Goal: Transaction & Acquisition: Purchase product/service

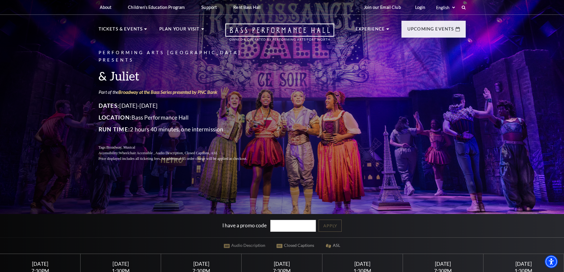
click at [14, 167] on div "Performing Arts Fort Worth Presents & Juliet Part of the Broadway at the Bass S…" at bounding box center [282, 187] width 564 height 383
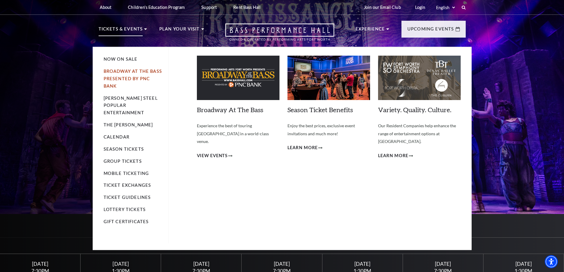
click at [117, 76] on link "Broadway At The Bass presented by PNC Bank" at bounding box center [133, 79] width 58 height 20
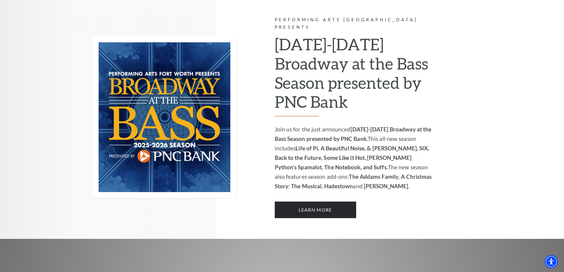
scroll to position [385, 0]
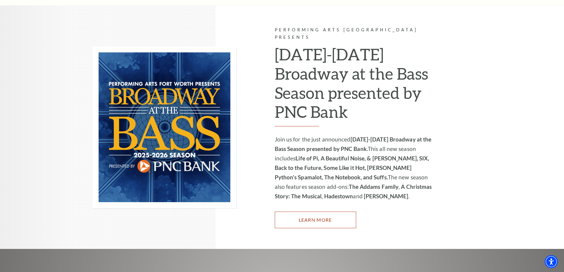
click at [307, 212] on link "Learn More" at bounding box center [315, 220] width 81 height 17
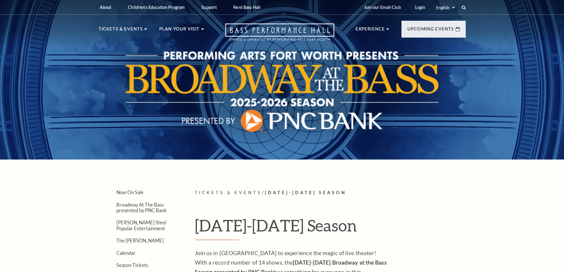
scroll to position [178, 0]
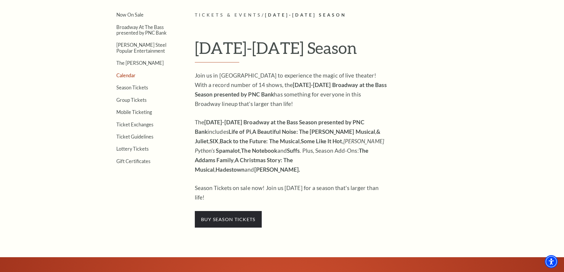
click at [130, 75] on link "Calendar" at bounding box center [125, 76] width 19 height 6
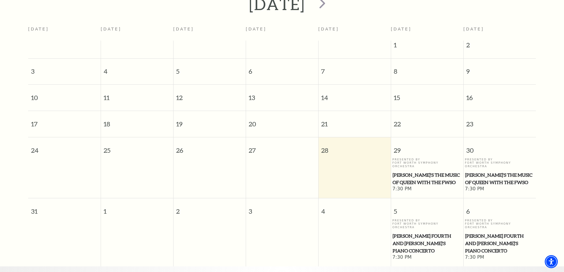
scroll to position [112, 0]
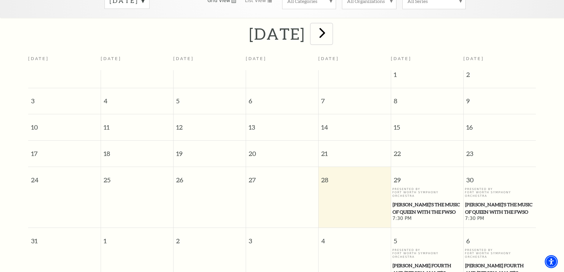
click at [331, 24] on span "next" at bounding box center [322, 32] width 17 height 17
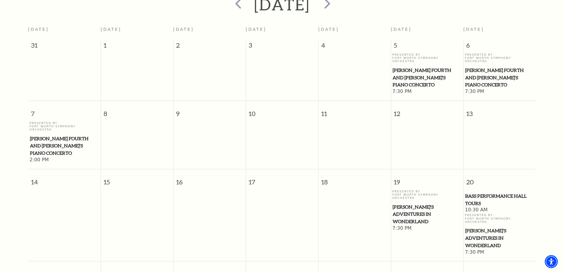
scroll to position [141, 0]
click at [384, 132] on td at bounding box center [354, 142] width 73 height 42
click at [399, 203] on span "[PERSON_NAME]'s Adventures in Wonderland" at bounding box center [426, 214] width 69 height 22
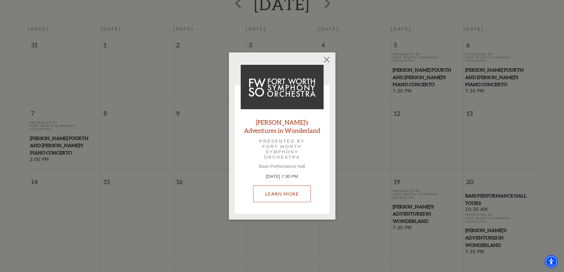
click at [278, 192] on link "Learn More" at bounding box center [282, 194] width 58 height 17
click at [326, 59] on button "Close" at bounding box center [326, 59] width 11 height 11
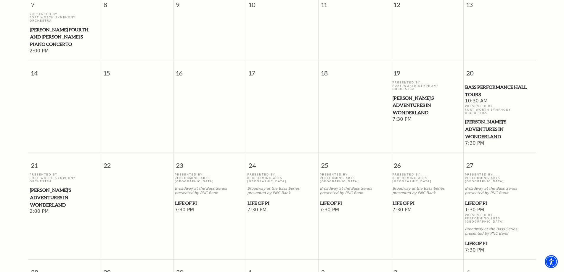
scroll to position [260, 0]
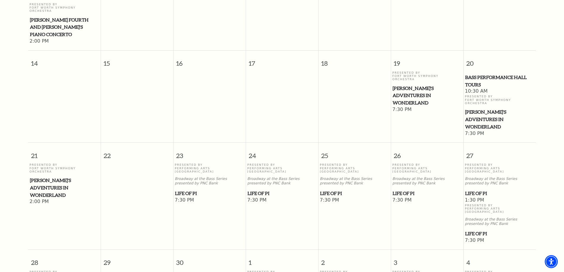
click at [252, 190] on span "Life of Pi" at bounding box center [281, 193] width 69 height 7
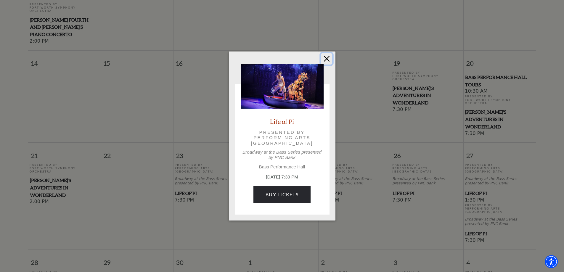
click at [326, 58] on button "Close" at bounding box center [326, 58] width 11 height 11
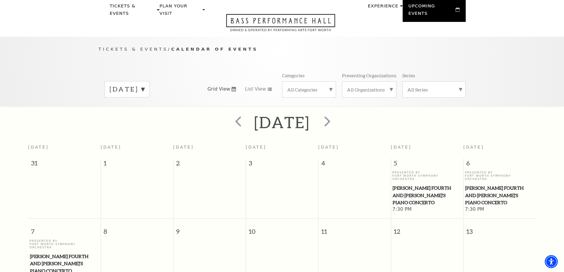
scroll to position [23, 0]
drag, startPoint x: 364, startPoint y: 116, endPoint x: 361, endPoint y: 118, distance: 3.6
click at [336, 116] on span "next" at bounding box center [327, 121] width 17 height 17
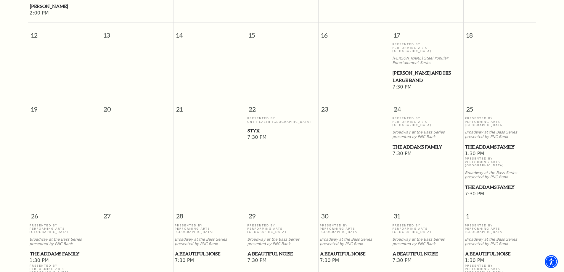
scroll to position [319, 0]
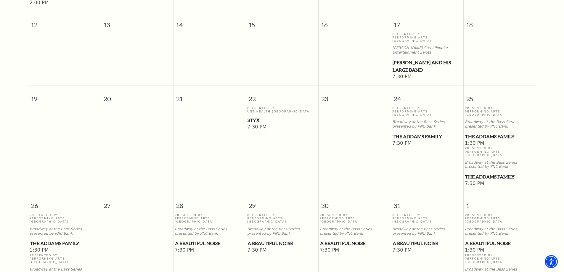
click at [406, 133] on span "The Addams Family" at bounding box center [426, 136] width 69 height 7
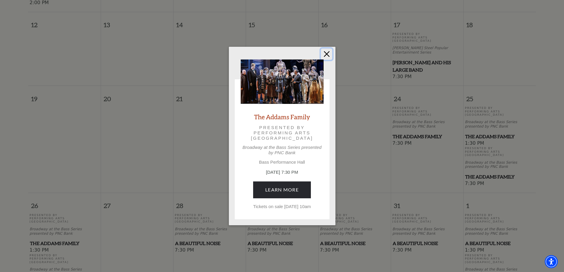
click at [327, 51] on button "Close" at bounding box center [326, 54] width 11 height 11
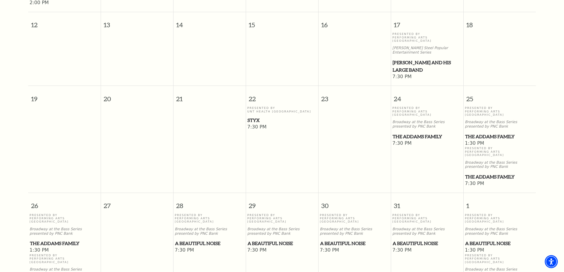
click at [339, 240] on span "A Beautiful Noise" at bounding box center [354, 243] width 69 height 7
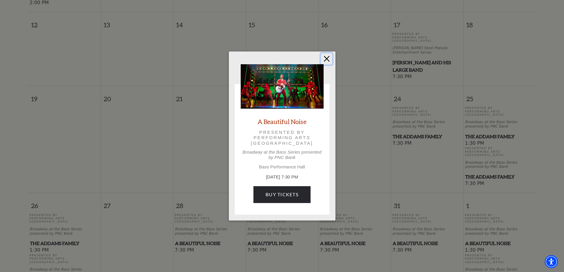
click at [328, 56] on button "Close" at bounding box center [326, 58] width 11 height 11
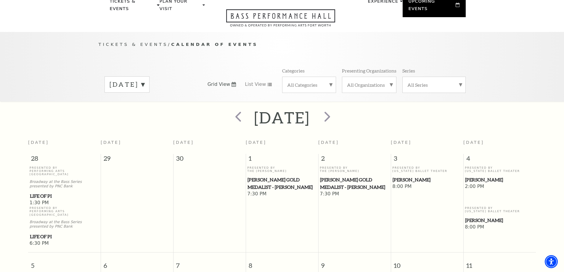
scroll to position [23, 0]
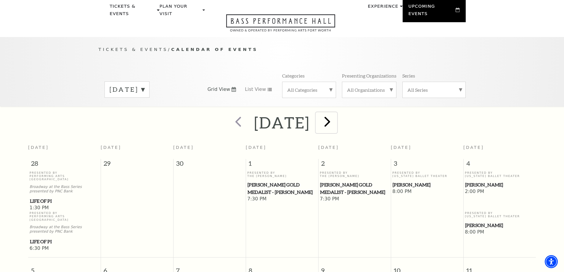
click at [336, 115] on span "next" at bounding box center [327, 121] width 17 height 17
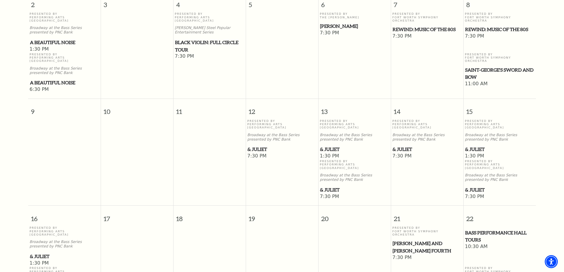
scroll to position [289, 0]
click at [405, 145] on span "& Juliet" at bounding box center [426, 148] width 69 height 7
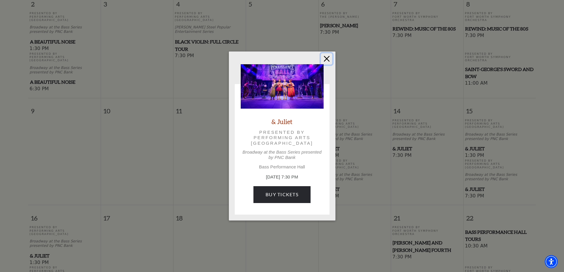
click at [328, 57] on button "Close" at bounding box center [326, 58] width 11 height 11
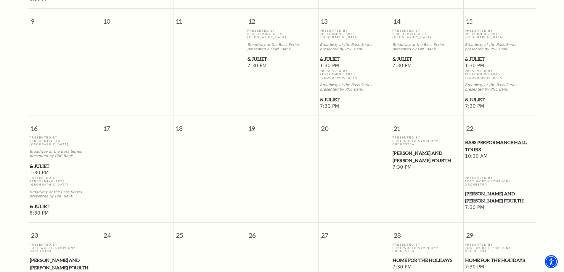
scroll to position [496, 0]
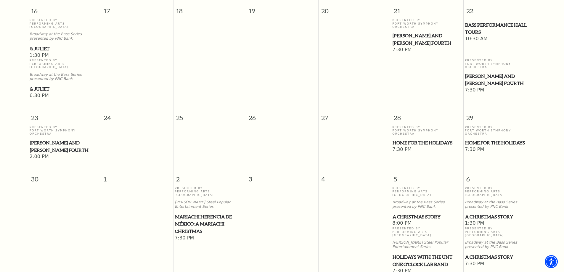
click at [491, 213] on span "A Christmas Story" at bounding box center [499, 216] width 69 height 7
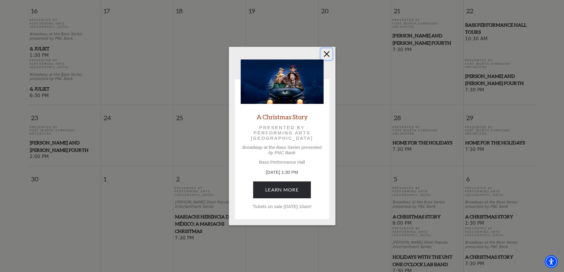
click at [328, 54] on button "Close" at bounding box center [326, 54] width 11 height 11
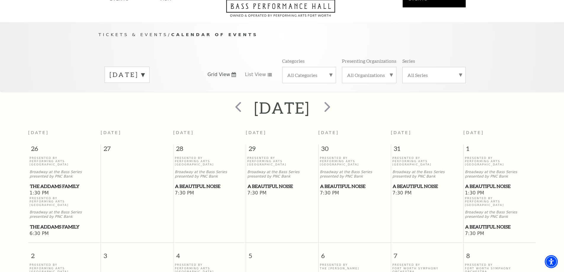
scroll to position [0, 0]
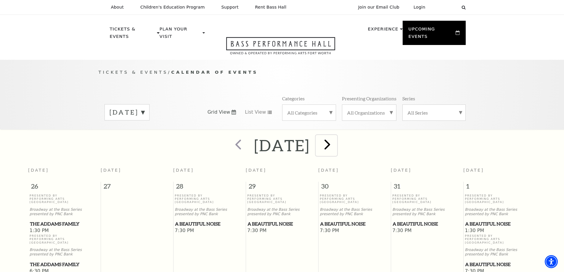
click at [336, 136] on span "next" at bounding box center [327, 144] width 17 height 17
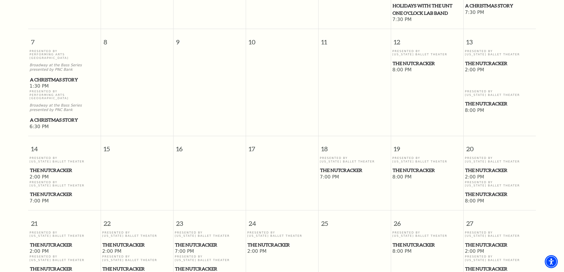
scroll to position [260, 0]
click at [348, 166] on span "The Nutcracker" at bounding box center [354, 169] width 69 height 7
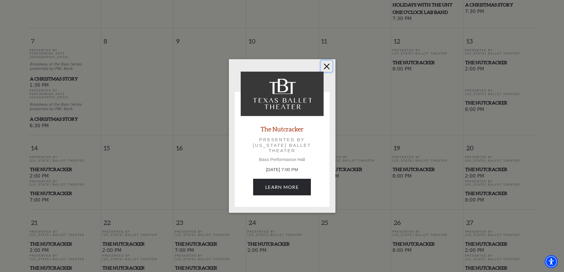
click at [325, 64] on button "Close" at bounding box center [326, 66] width 11 height 11
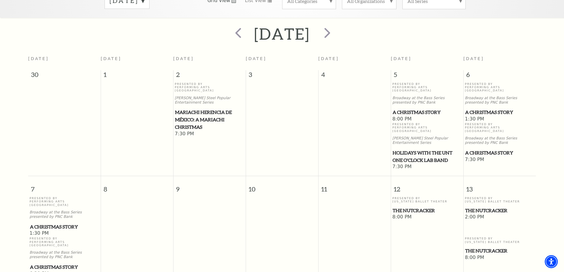
scroll to position [0, 0]
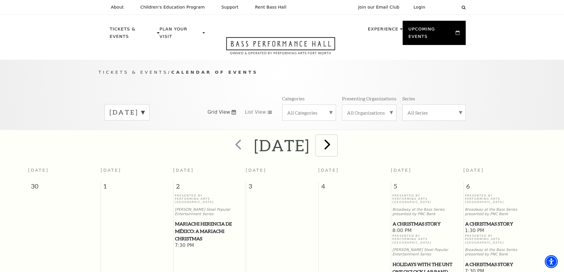
click at [336, 138] on span "next" at bounding box center [327, 144] width 17 height 17
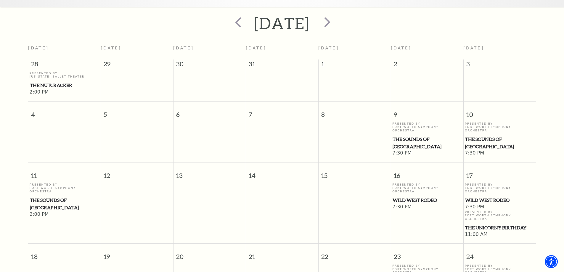
scroll to position [141, 0]
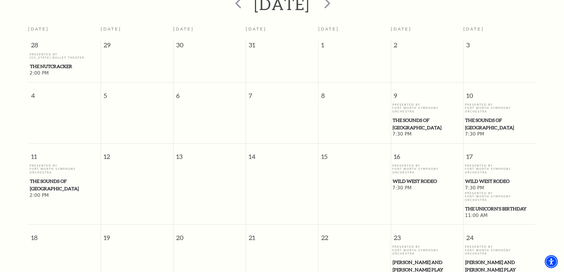
click at [417, 117] on span "The Sounds of Paris" at bounding box center [426, 124] width 69 height 15
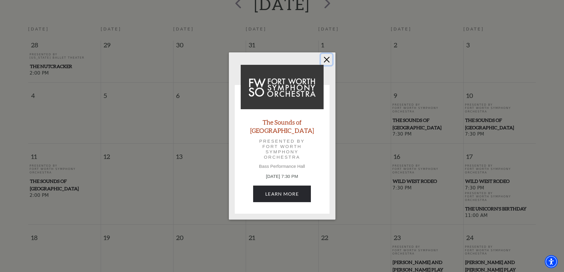
click at [328, 63] on button "Close" at bounding box center [326, 59] width 11 height 11
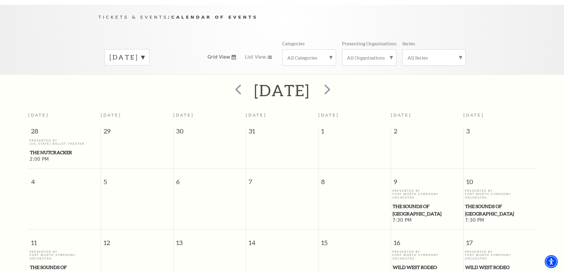
scroll to position [23, 0]
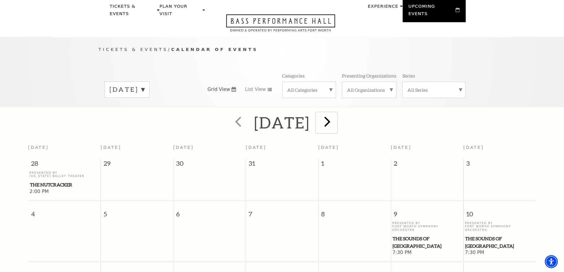
click at [336, 113] on span "next" at bounding box center [327, 121] width 17 height 17
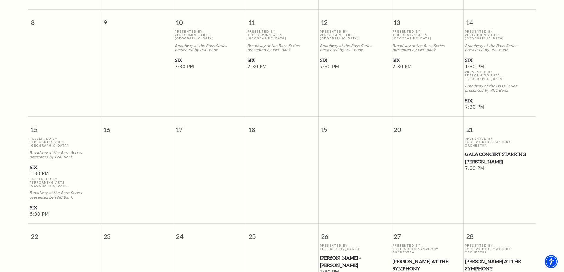
scroll to position [200, 0]
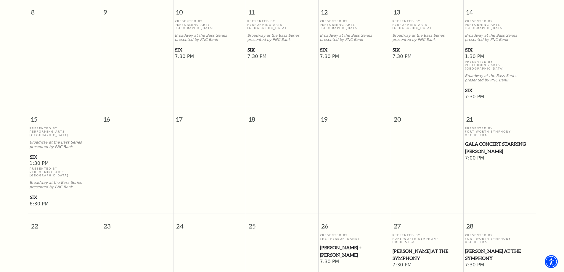
click at [252, 46] on span "SIX" at bounding box center [281, 49] width 69 height 7
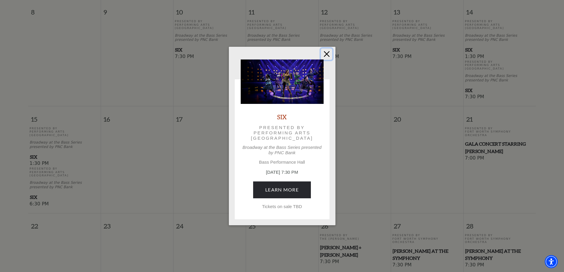
click at [328, 54] on button "Close" at bounding box center [326, 54] width 11 height 11
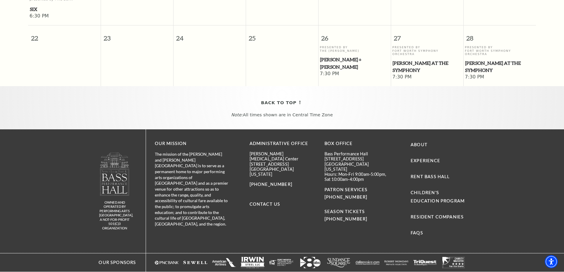
scroll to position [397, 0]
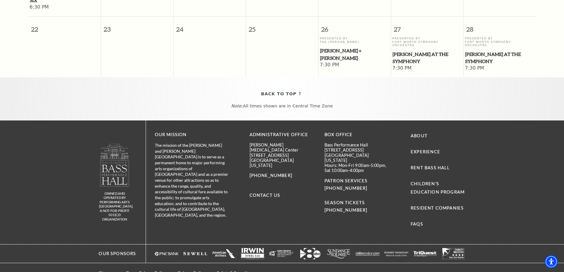
click at [106, 155] on img at bounding box center [114, 165] width 30 height 44
click at [107, 154] on img at bounding box center [114, 165] width 30 height 44
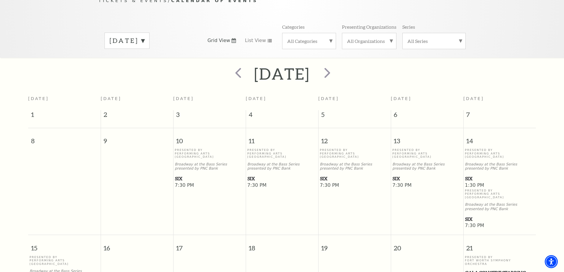
scroll to position [0, 0]
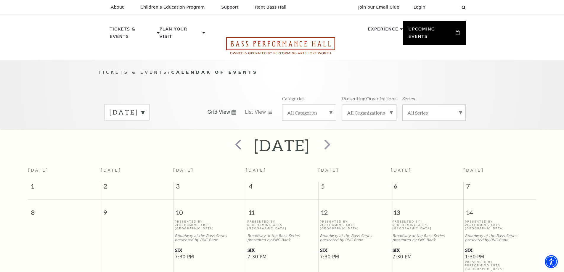
click at [323, 37] on icon "Open this option" at bounding box center [280, 45] width 109 height 17
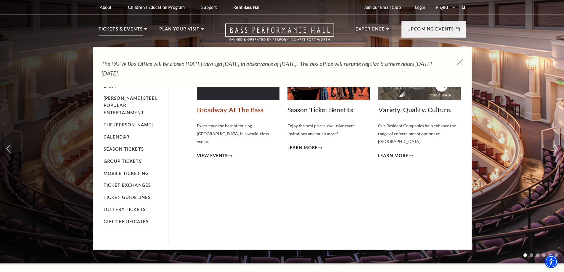
click at [242, 107] on link "Broadway At The Bass" at bounding box center [230, 110] width 66 height 8
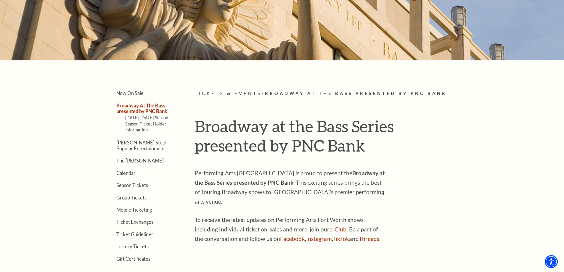
scroll to position [89, 0]
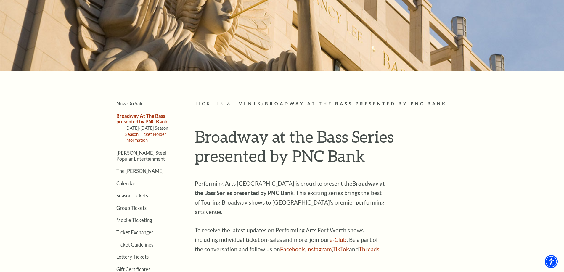
click at [150, 133] on link "Season Ticket Holder Information" at bounding box center [145, 137] width 41 height 11
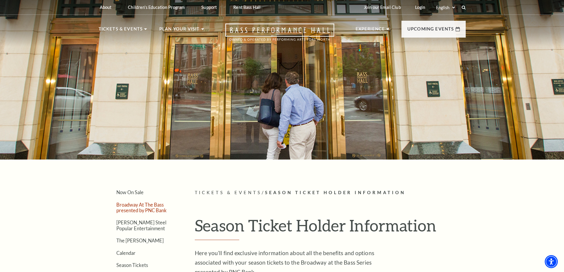
click at [131, 206] on link "Broadway At The Bass presented by PNC Bank" at bounding box center [141, 207] width 50 height 11
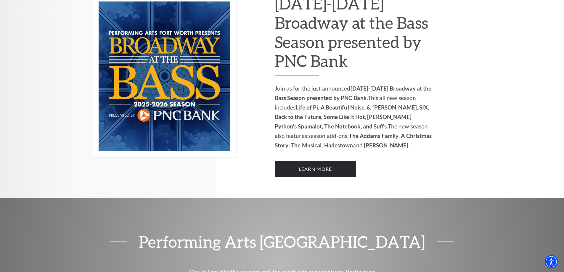
scroll to position [444, 0]
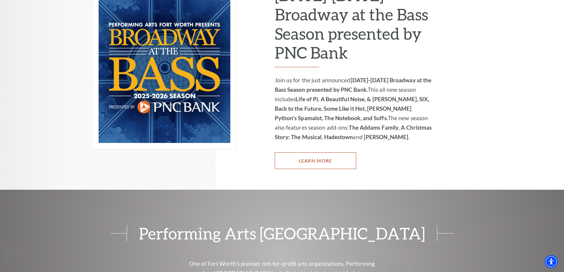
click at [316, 152] on link "Learn More" at bounding box center [315, 160] width 81 height 17
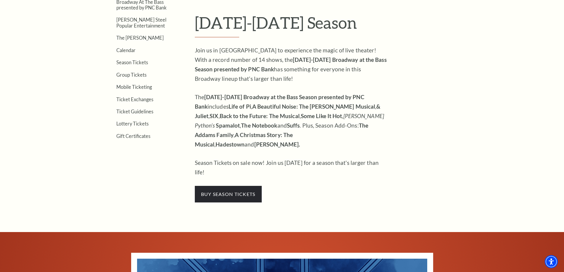
scroll to position [207, 0]
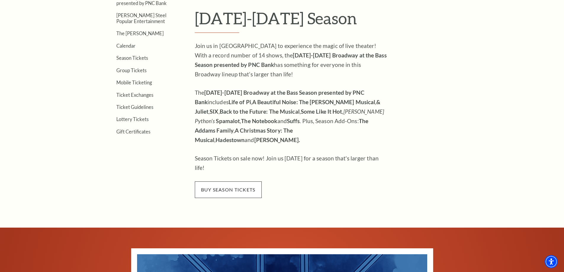
click at [234, 181] on span "buy season tickets" at bounding box center [228, 189] width 67 height 17
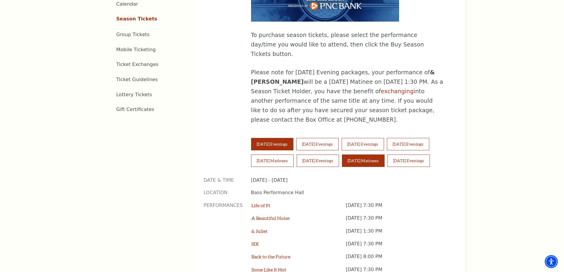
scroll to position [384, 0]
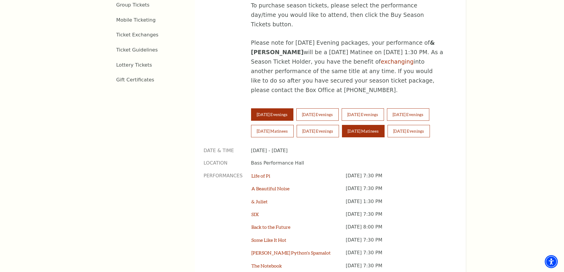
click at [368, 125] on button "Sunday Matinees" at bounding box center [363, 131] width 43 height 12
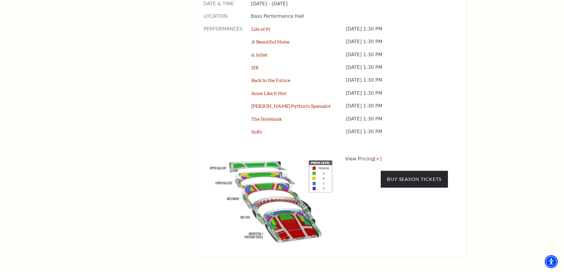
scroll to position [532, 0]
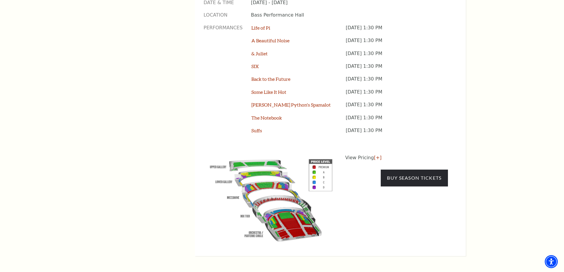
click at [267, 157] on img "button" at bounding box center [271, 199] width 135 height 90
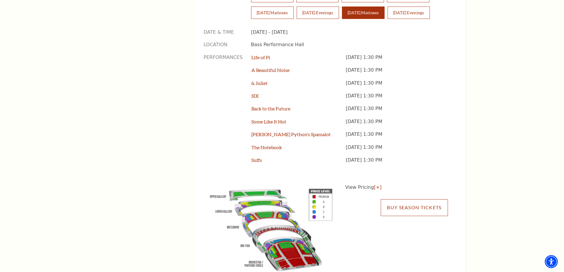
click at [418, 199] on link "Buy Season Tickets" at bounding box center [414, 207] width 67 height 17
